Goal: Task Accomplishment & Management: Complete application form

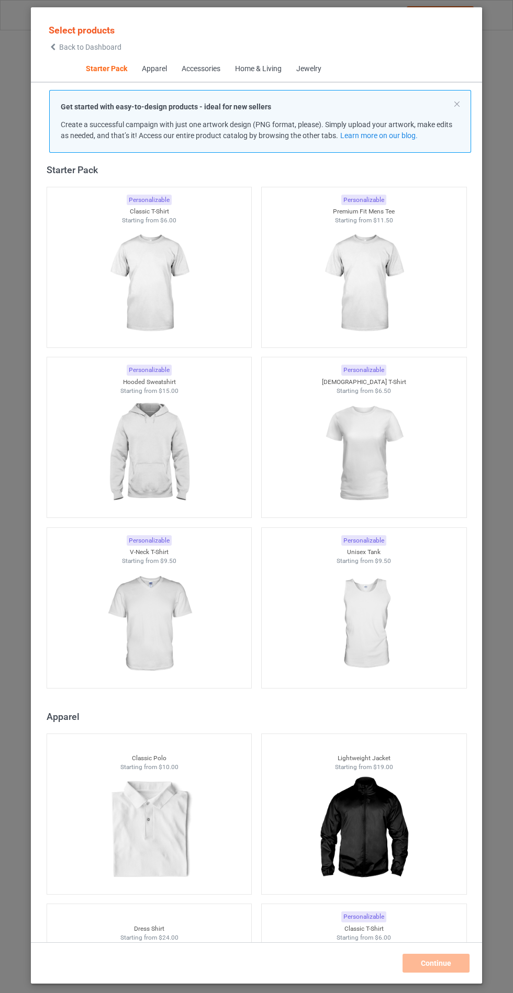
scroll to position [61, 0]
click at [200, 412] on div at bounding box center [149, 453] width 205 height 117
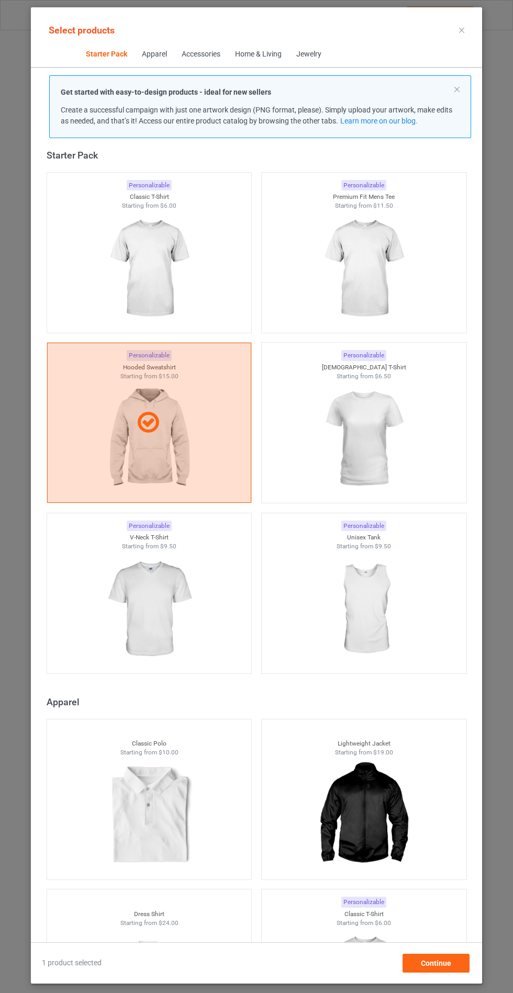
scroll to position [46, 0]
click at [451, 968] on span "Continue" at bounding box center [436, 963] width 30 height 8
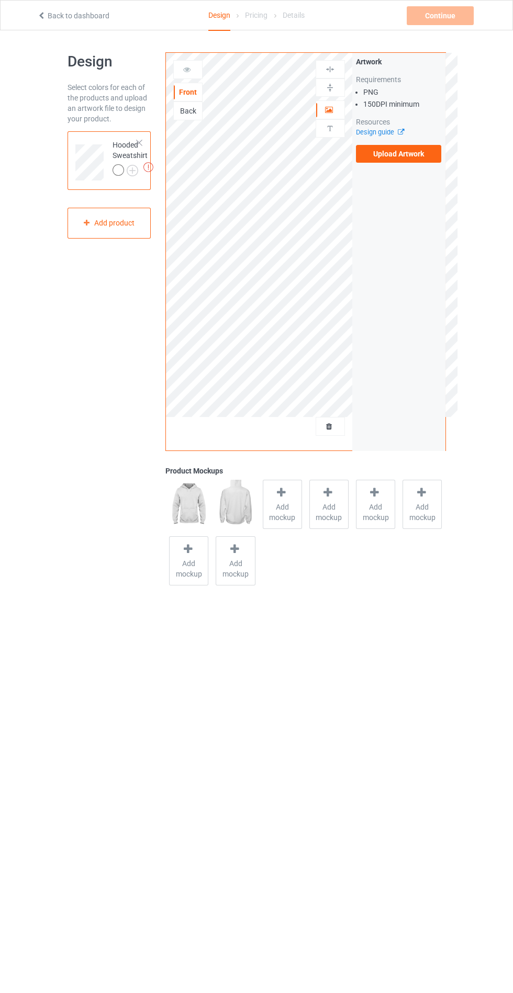
click at [383, 154] on label "Upload Artwork" at bounding box center [399, 154] width 86 height 18
click at [0, 0] on input "Upload Artwork" at bounding box center [0, 0] width 0 height 0
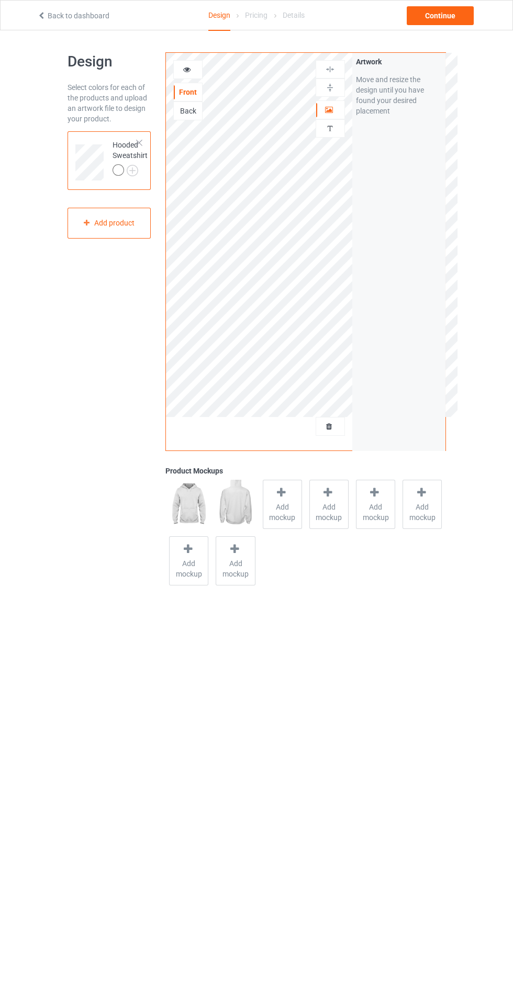
click at [285, 515] on span "Add mockup" at bounding box center [282, 512] width 38 height 21
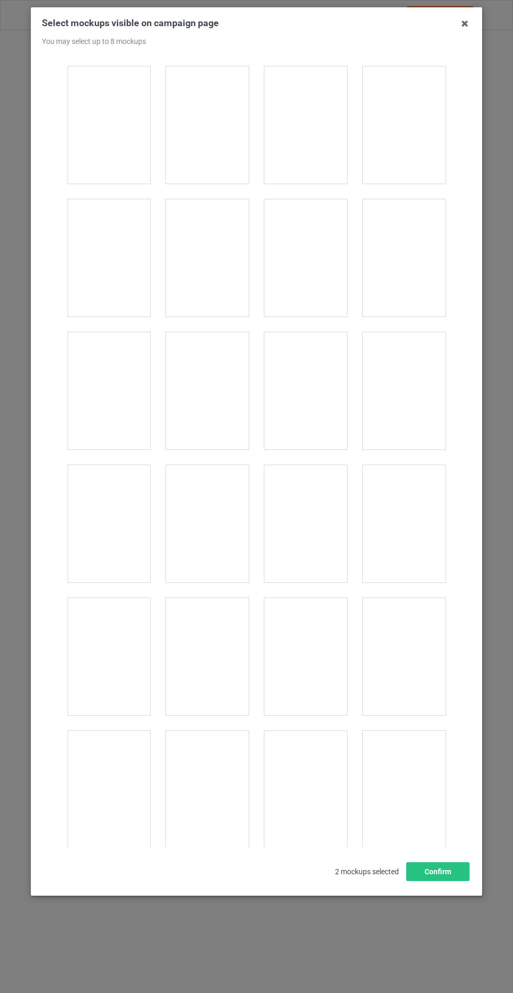
scroll to position [8446, 0]
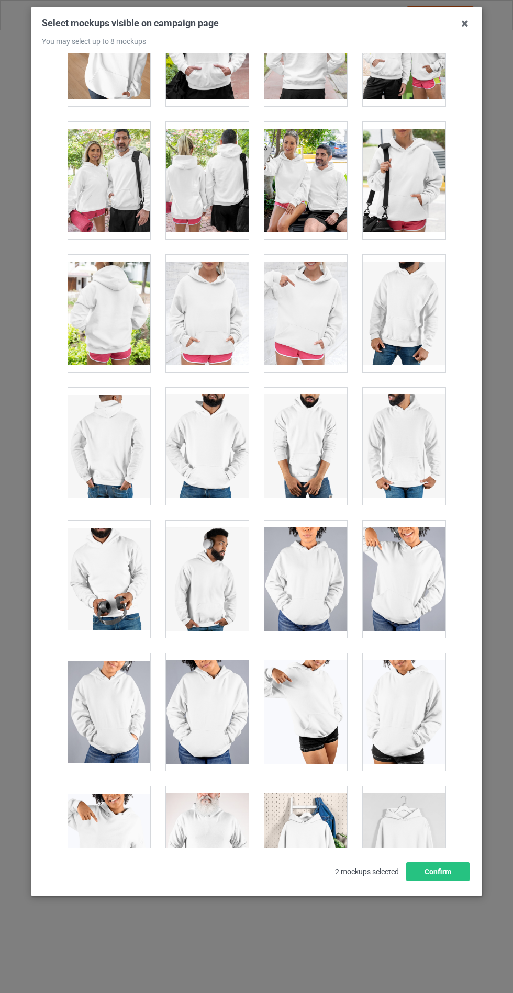
click at [208, 346] on div at bounding box center [207, 313] width 83 height 117
click at [409, 881] on button "Confirm" at bounding box center [437, 871] width 63 height 19
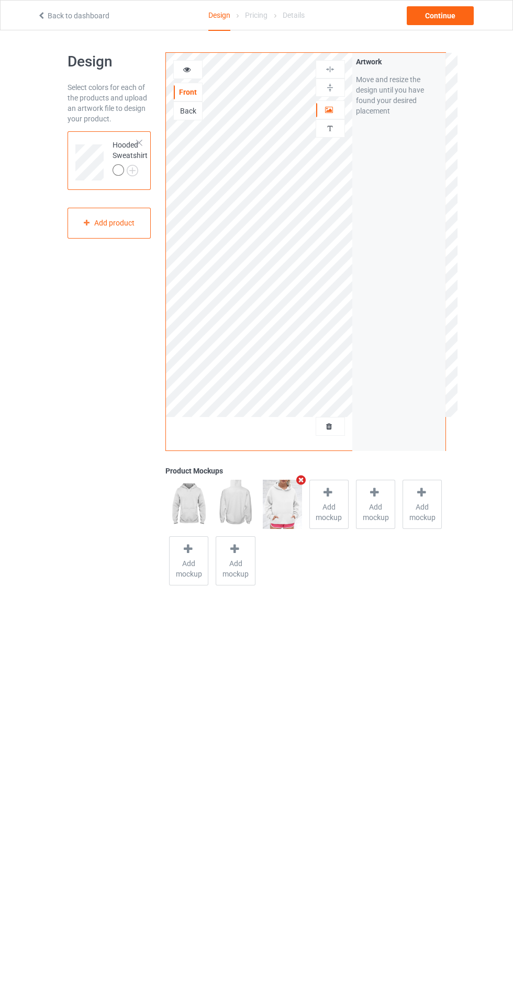
click at [0, 0] on img at bounding box center [0, 0] width 0 height 0
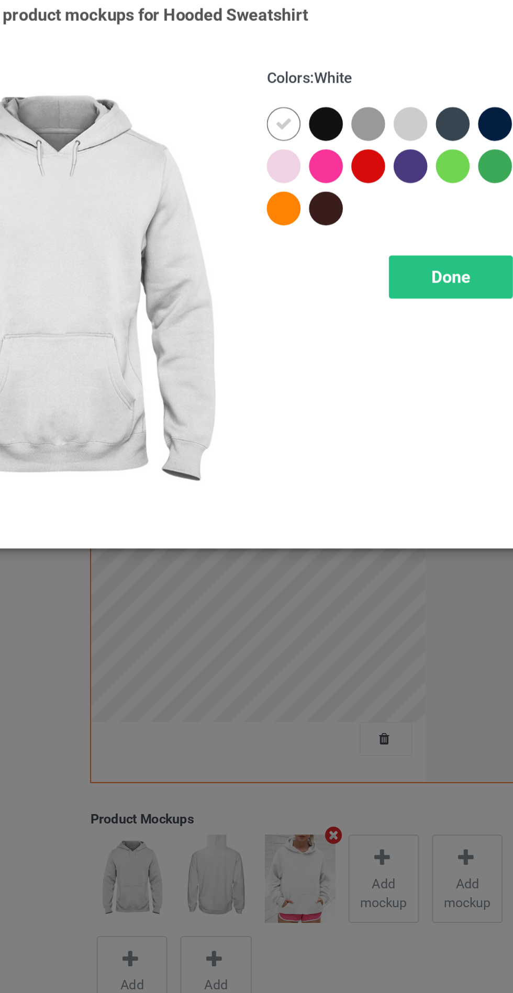
click at [299, 78] on div at bounding box center [296, 83] width 19 height 19
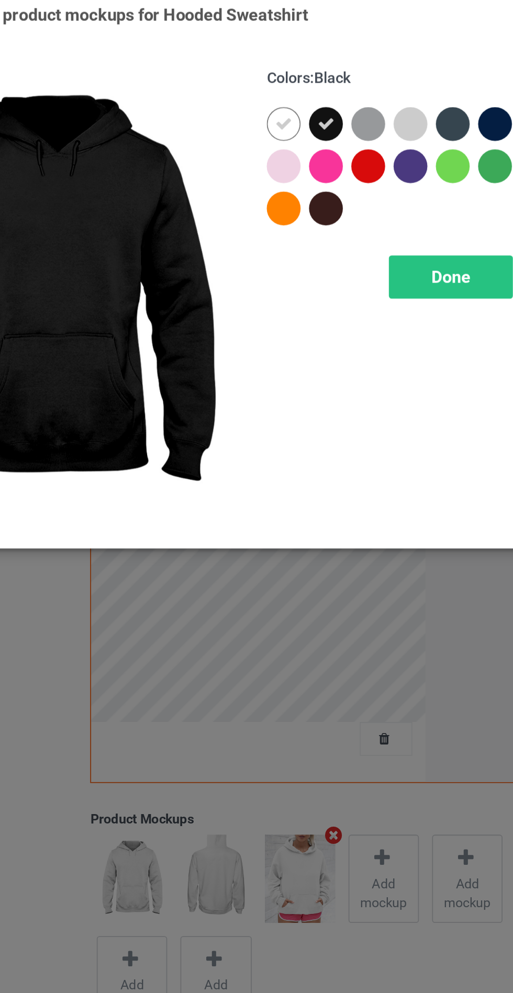
click at [321, 82] on div at bounding box center [320, 83] width 19 height 19
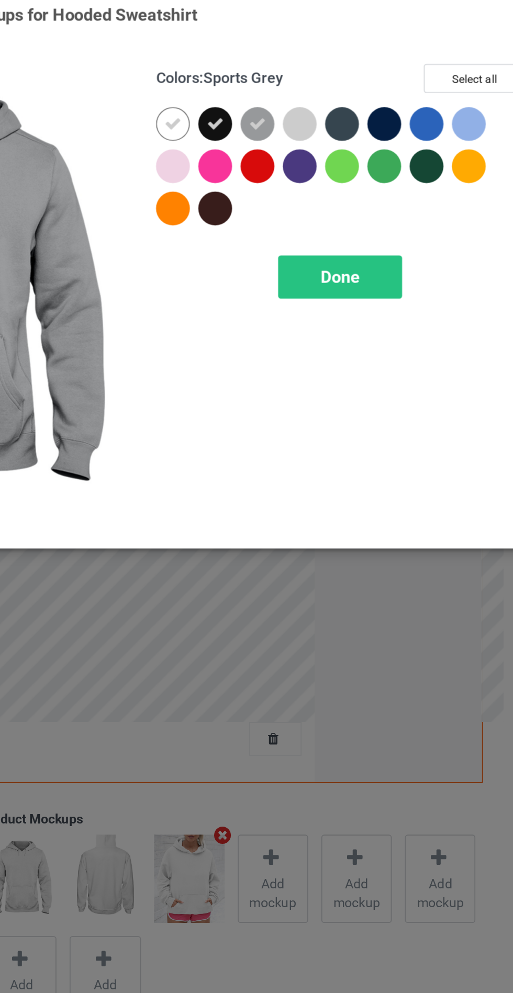
click at [364, 81] on div at bounding box center [367, 83] width 19 height 19
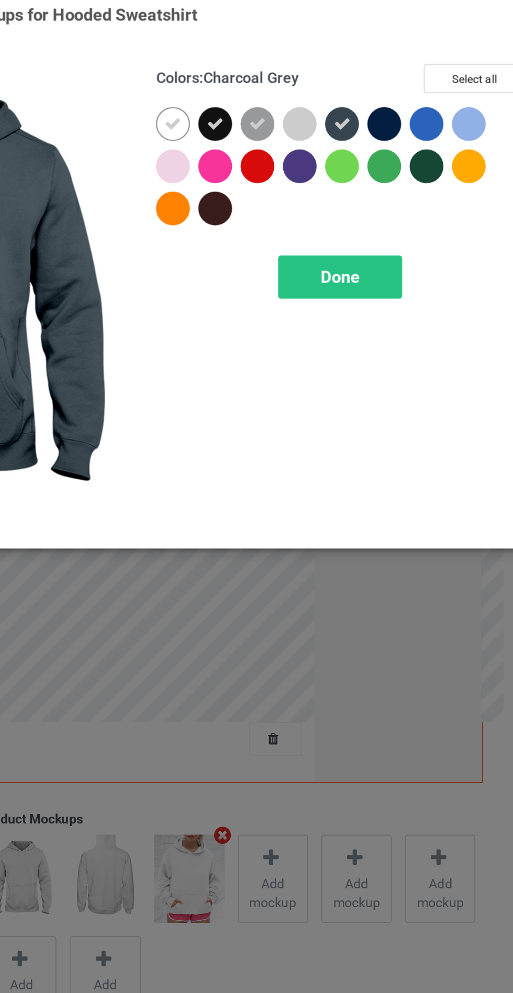
click at [392, 80] on div at bounding box center [391, 83] width 19 height 19
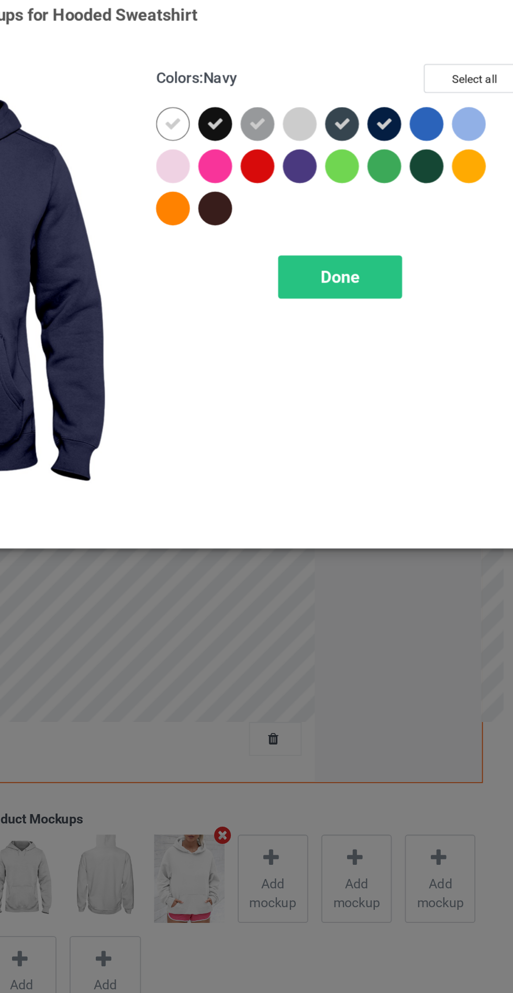
click at [295, 130] on div at bounding box center [296, 130] width 19 height 19
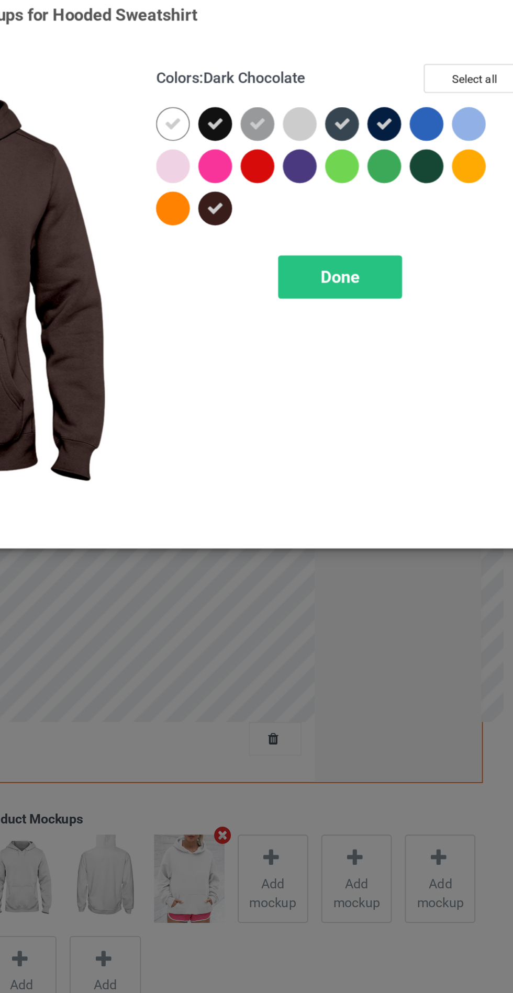
click at [345, 102] on div at bounding box center [343, 107] width 19 height 19
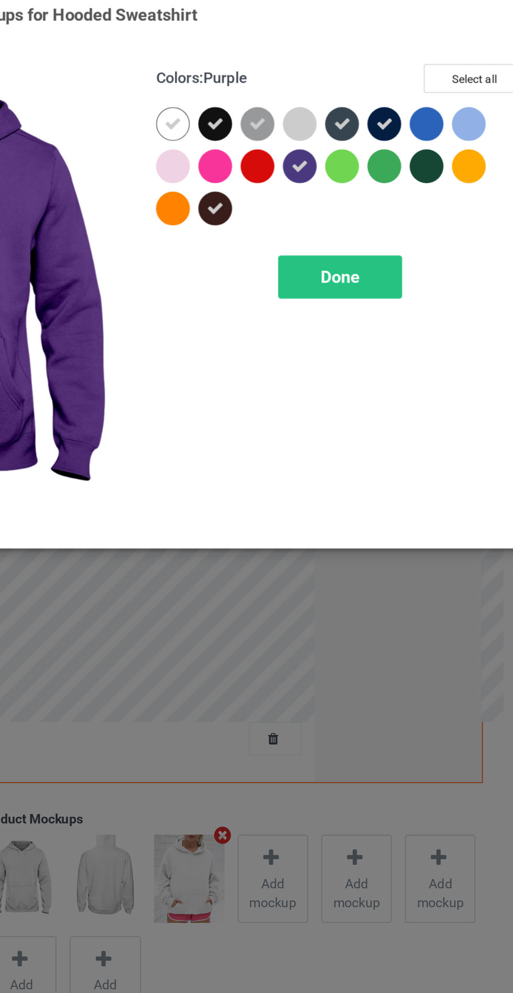
click at [372, 173] on span "Done" at bounding box center [366, 168] width 22 height 11
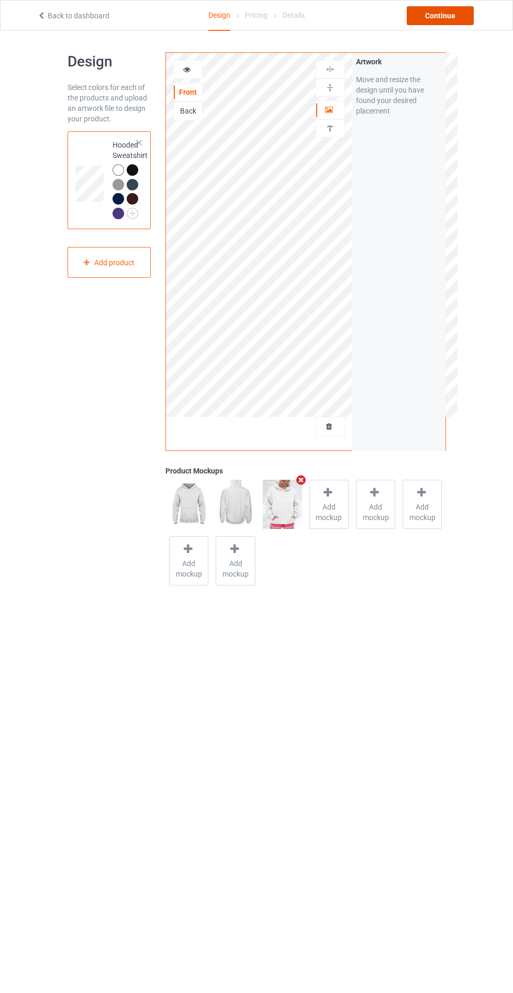
click at [441, 15] on div "Continue" at bounding box center [440, 15] width 67 height 19
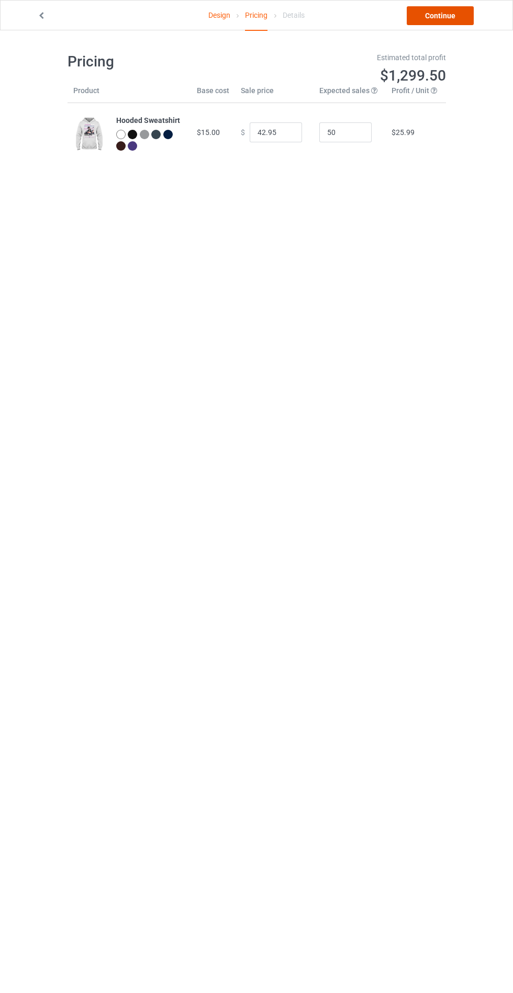
click at [437, 15] on link "Continue" at bounding box center [440, 15] width 67 height 19
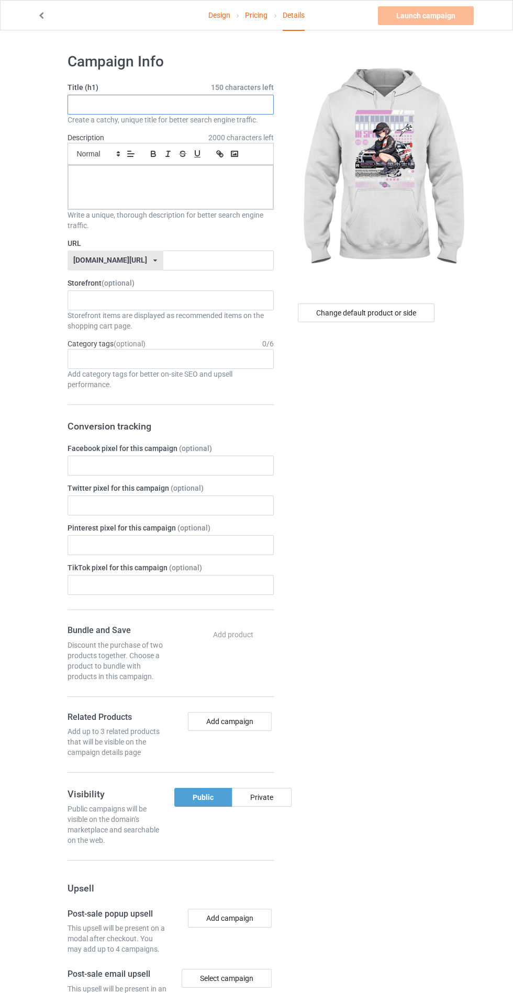
click at [211, 107] on input "text" at bounding box center [171, 105] width 206 height 20
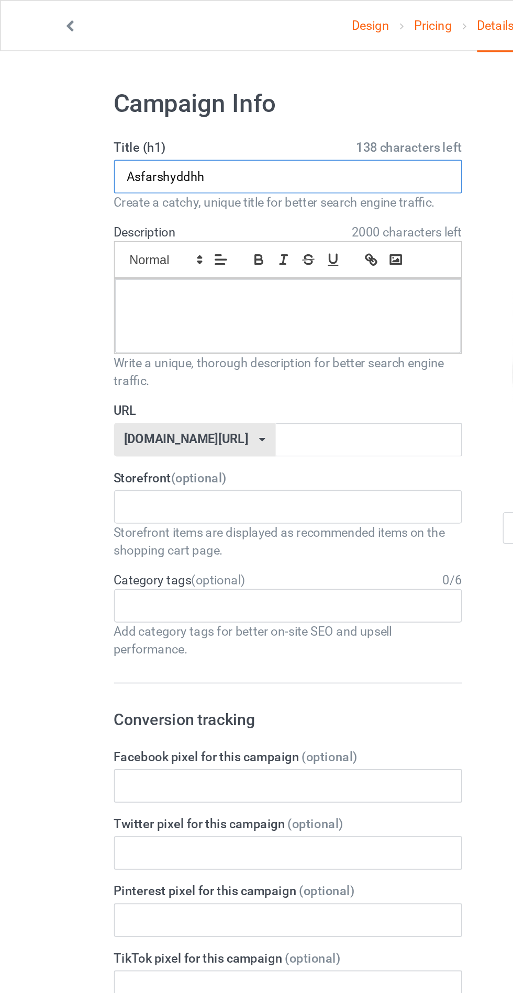
type input "Asfarshyddhh"
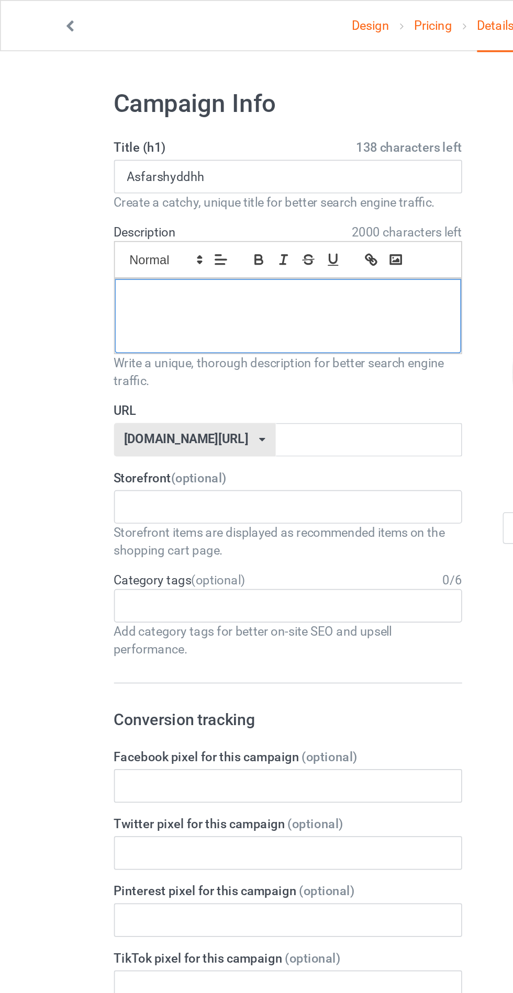
click at [120, 182] on div at bounding box center [170, 187] width 205 height 44
click at [163, 263] on input "text" at bounding box center [218, 261] width 110 height 20
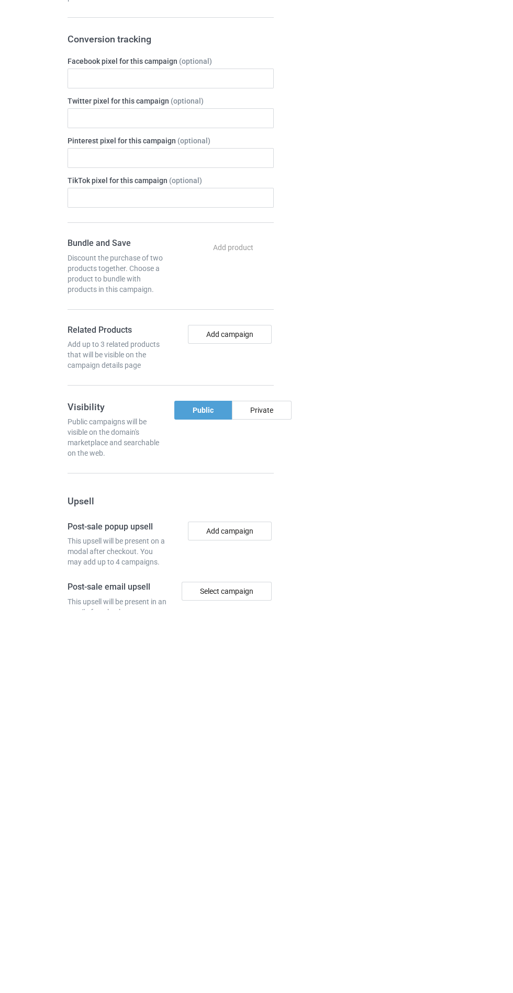
scroll to position [133, 0]
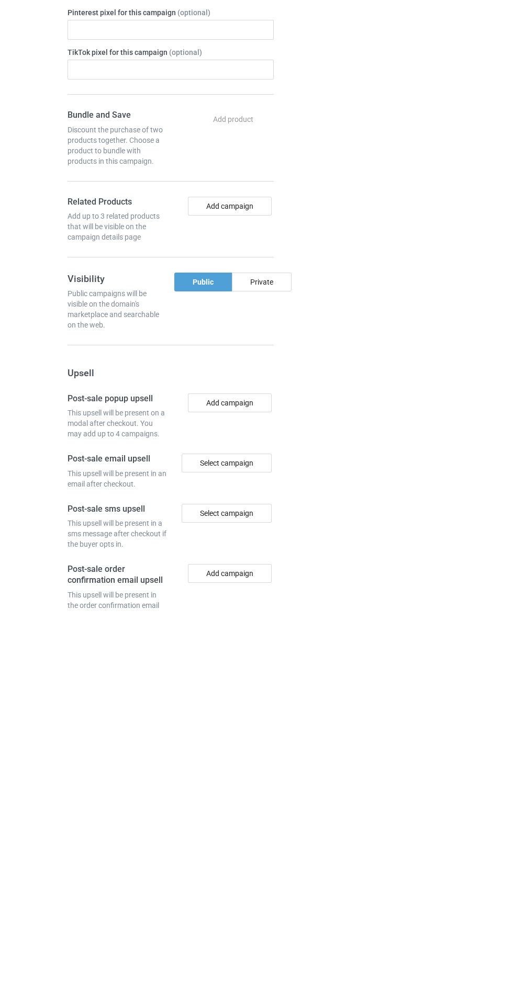
type input "Hshdhdydhe"
click at [276, 657] on div "Private" at bounding box center [262, 664] width 60 height 19
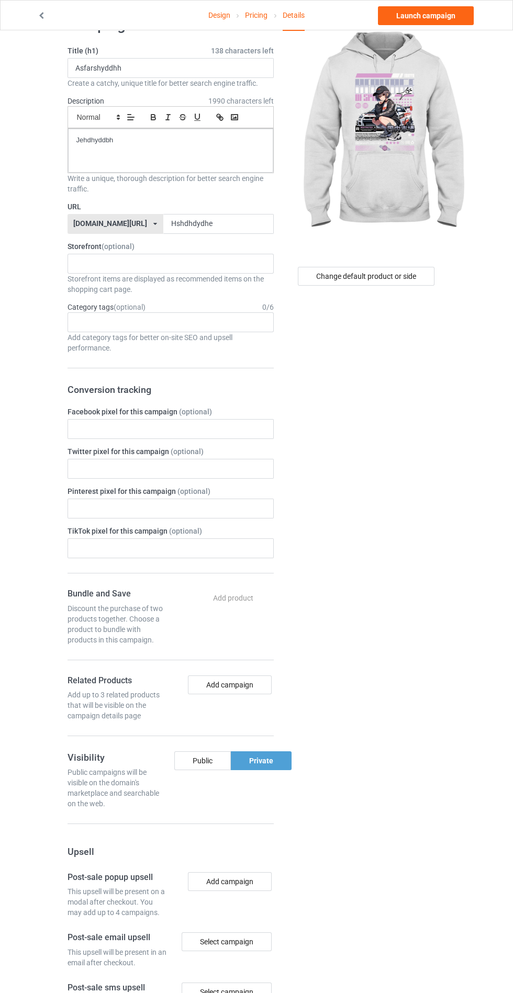
scroll to position [0, 0]
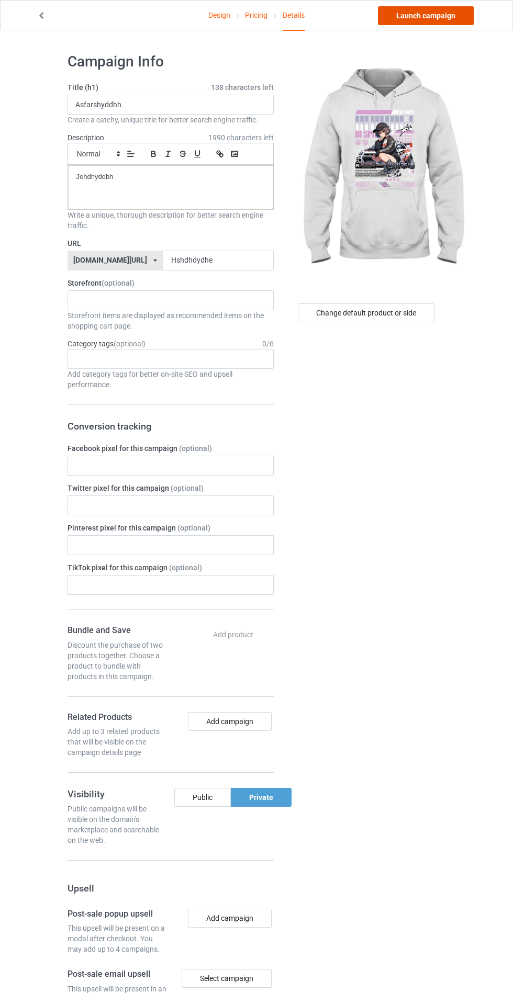
click at [434, 19] on link "Launch campaign" at bounding box center [426, 15] width 96 height 19
